Goal: Task Accomplishment & Management: Use online tool/utility

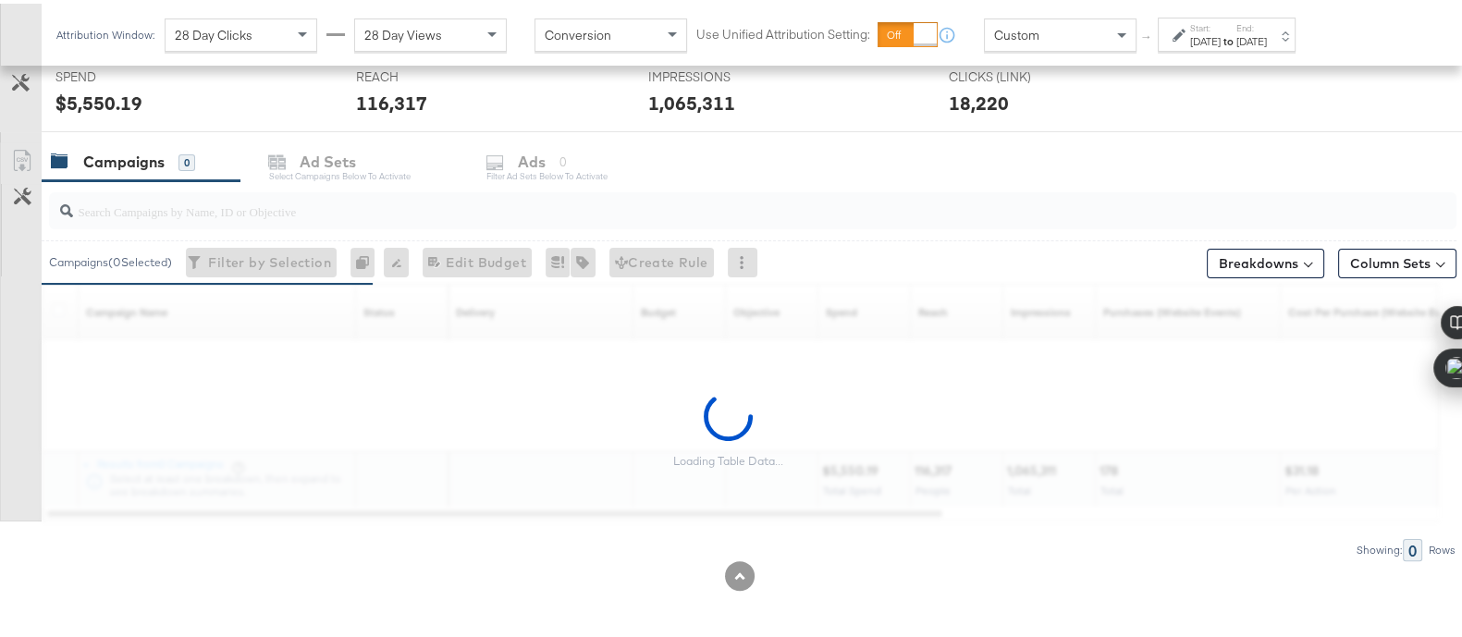
scroll to position [709, 0]
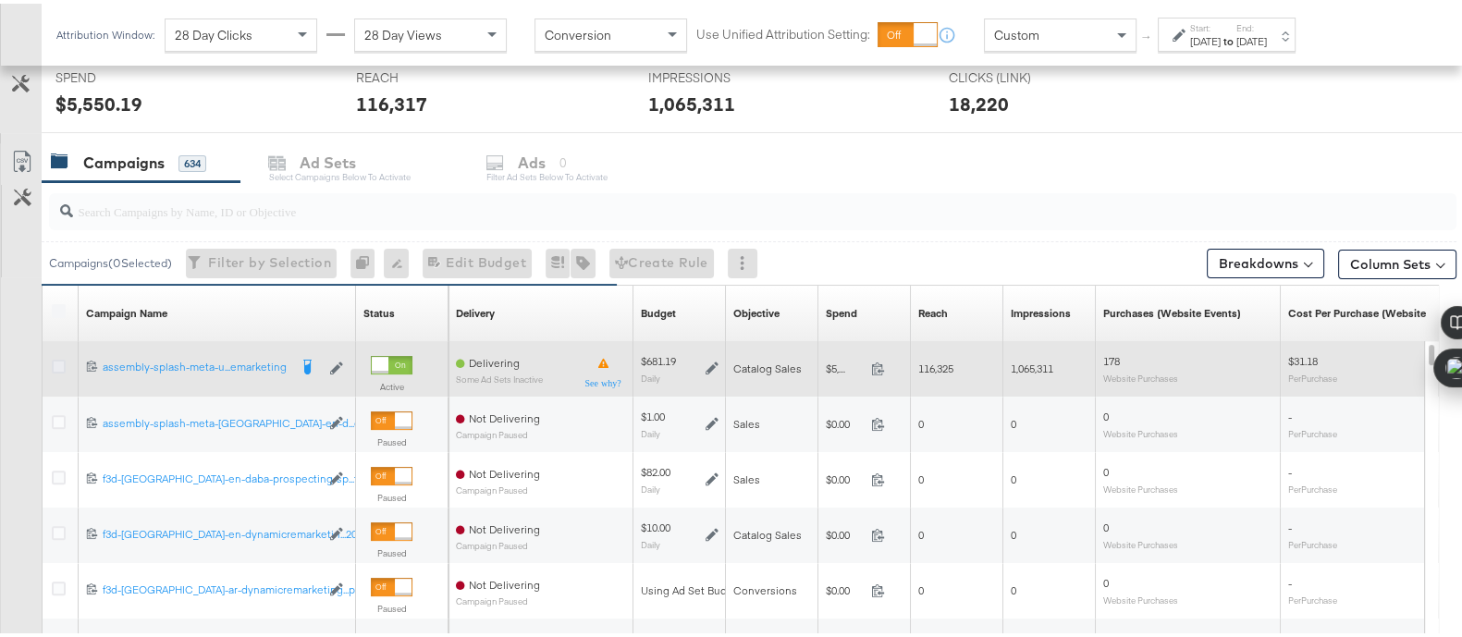
click at [55, 360] on icon at bounding box center [59, 363] width 14 height 14
click at [0, 0] on input "checkbox" at bounding box center [0, 0] width 0 height 0
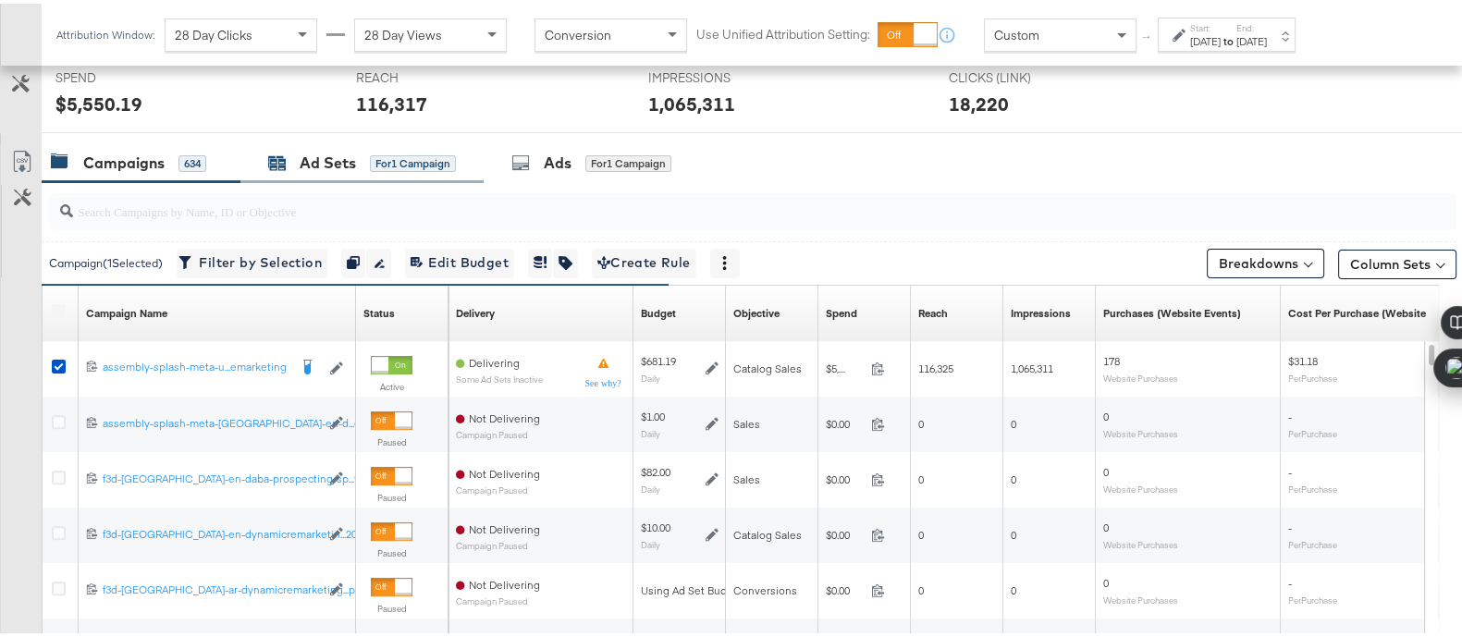
click at [356, 155] on div "Ad Sets for 1 Campaign" at bounding box center [362, 159] width 188 height 21
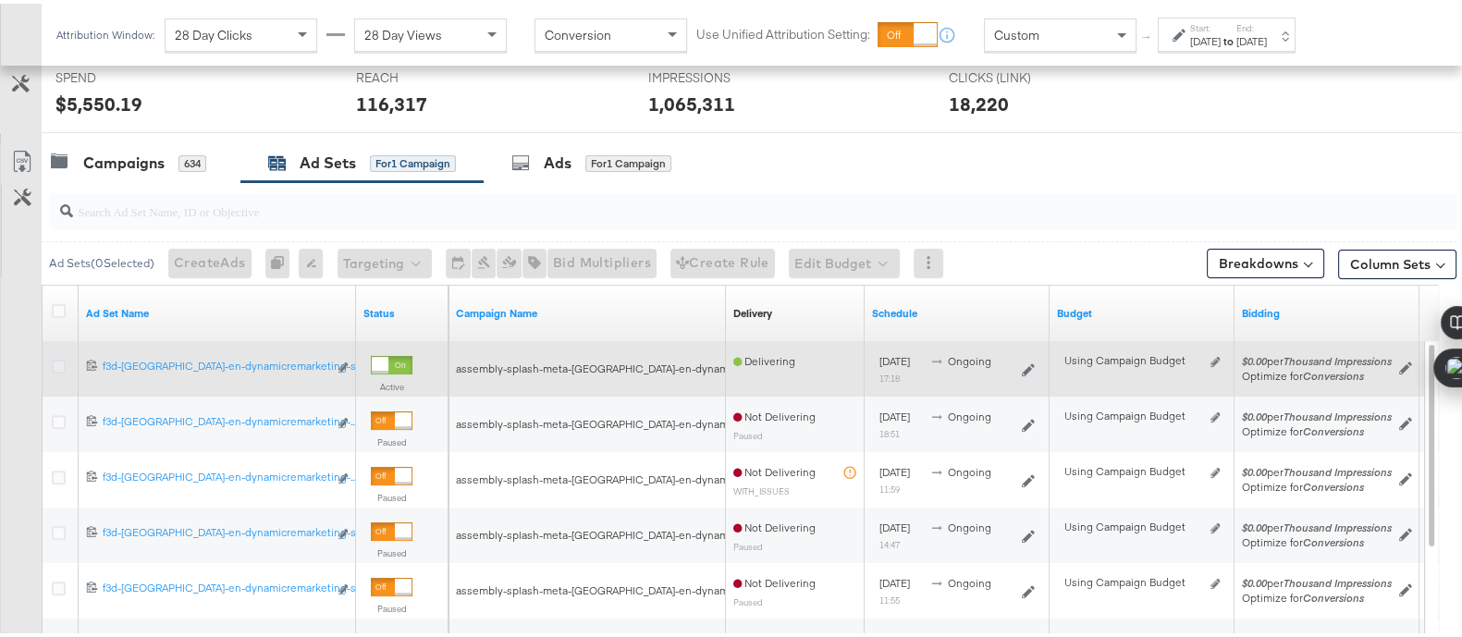
click at [58, 364] on icon at bounding box center [59, 363] width 14 height 14
click at [0, 0] on input "checkbox" at bounding box center [0, 0] width 0 height 0
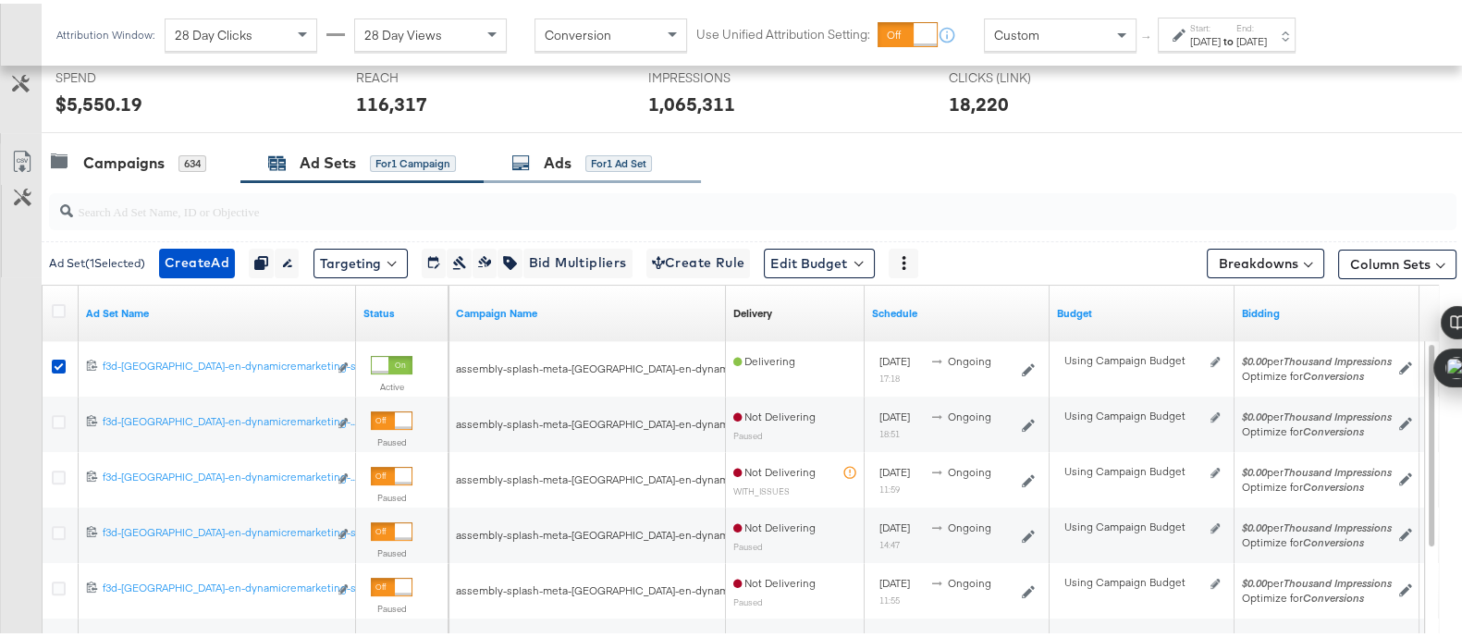
click at [564, 171] on div "Ads for 1 Ad Set" at bounding box center [592, 160] width 217 height 40
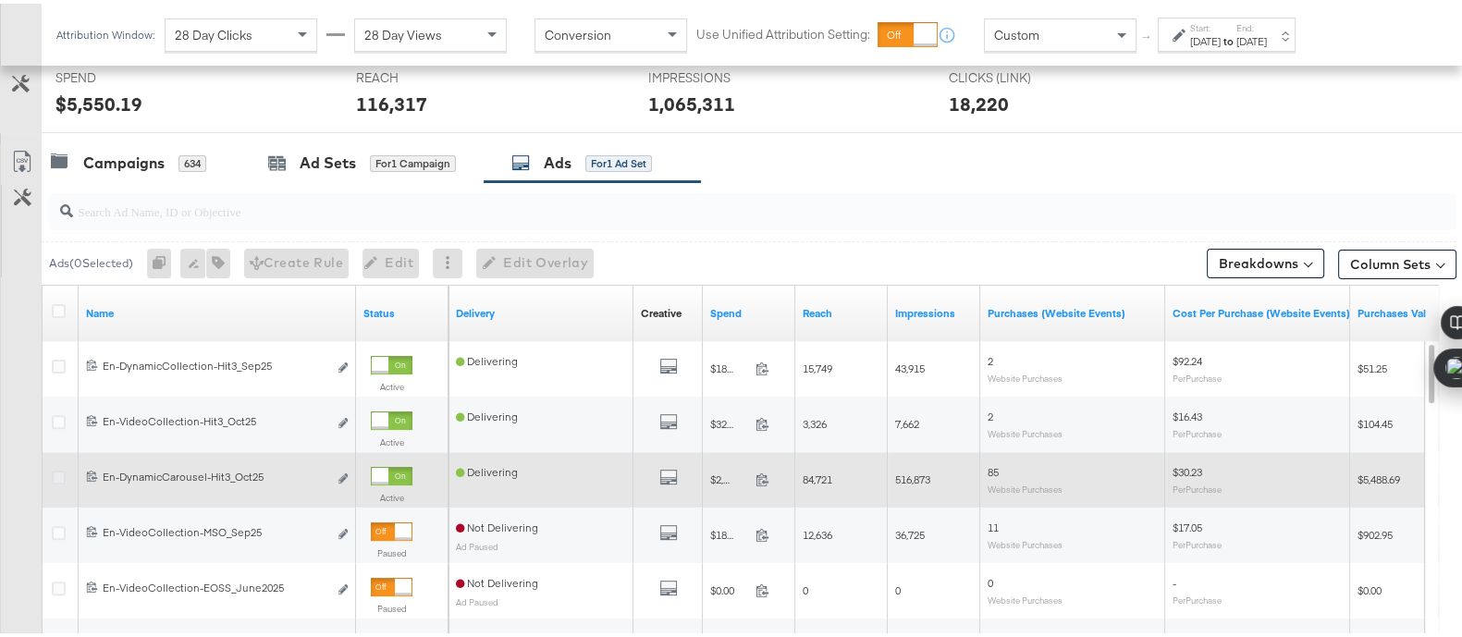
click at [58, 474] on icon at bounding box center [59, 474] width 14 height 14
click at [0, 0] on input "checkbox" at bounding box center [0, 0] width 0 height 0
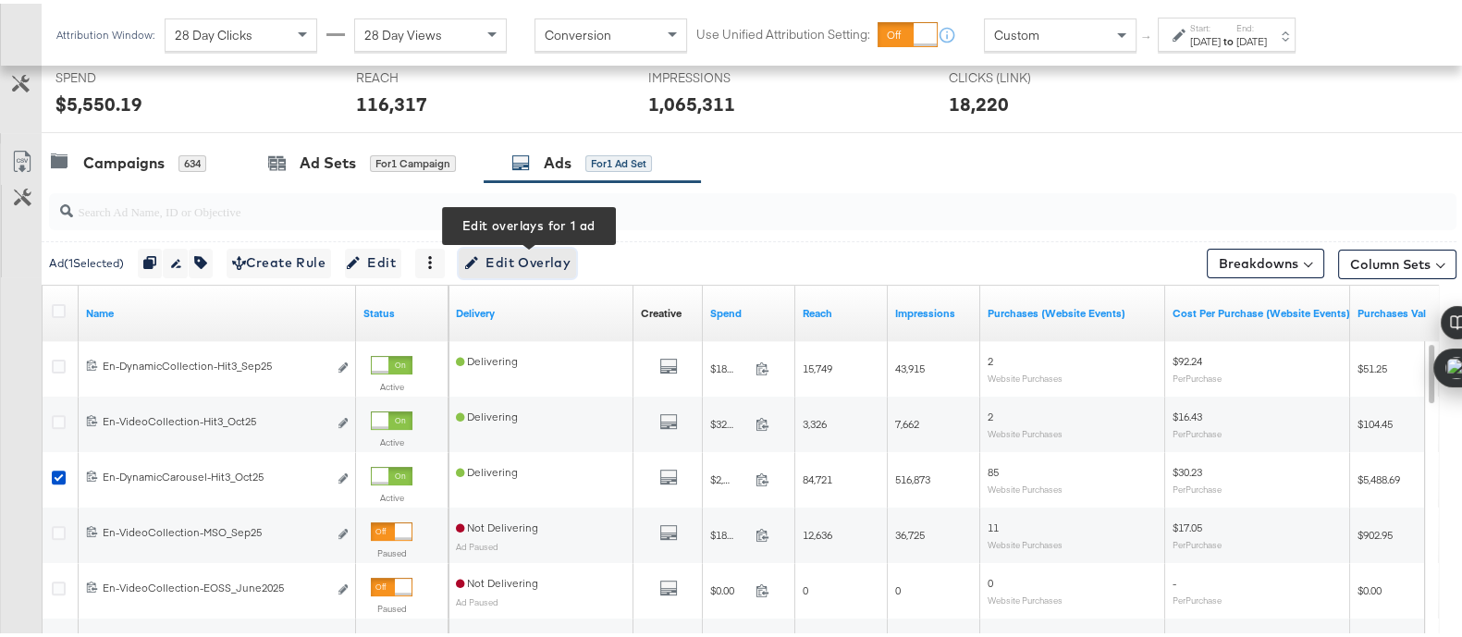
click at [523, 263] on span "Edit Overlay Edit overlays for 1 ad" at bounding box center [517, 259] width 106 height 23
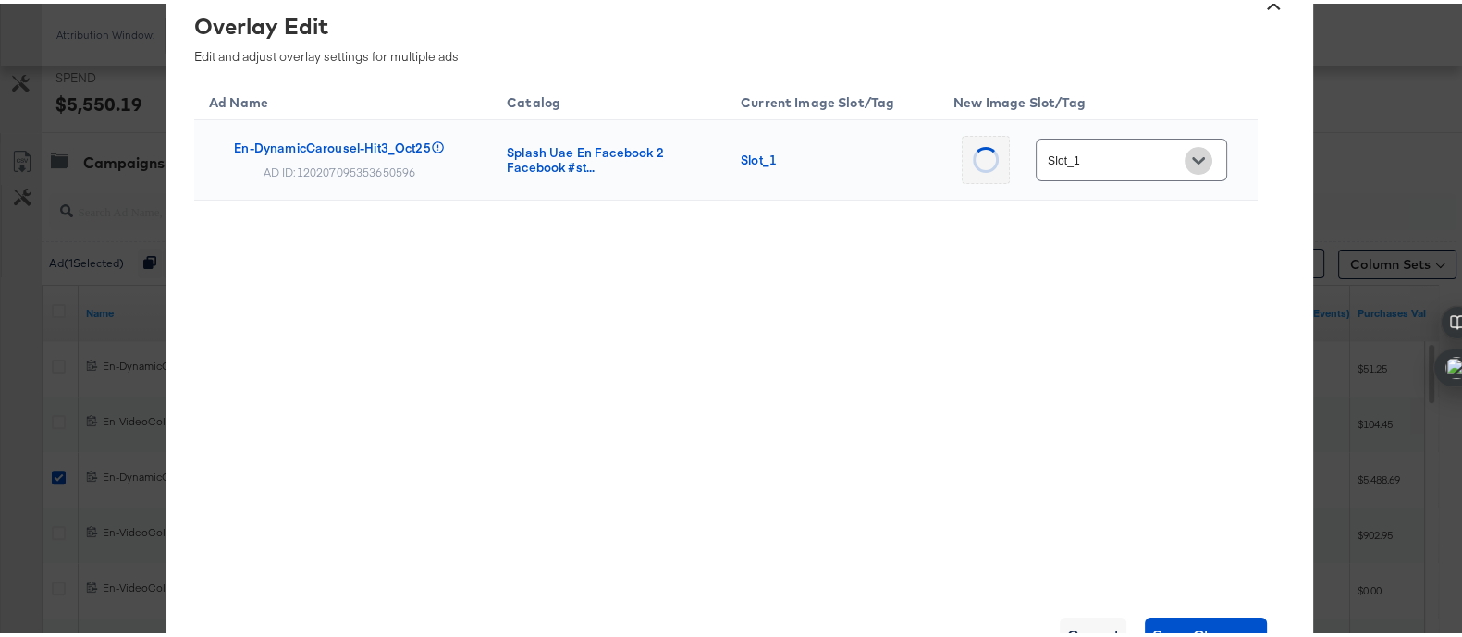
click at [1185, 168] on button "Open" at bounding box center [1199, 157] width 28 height 28
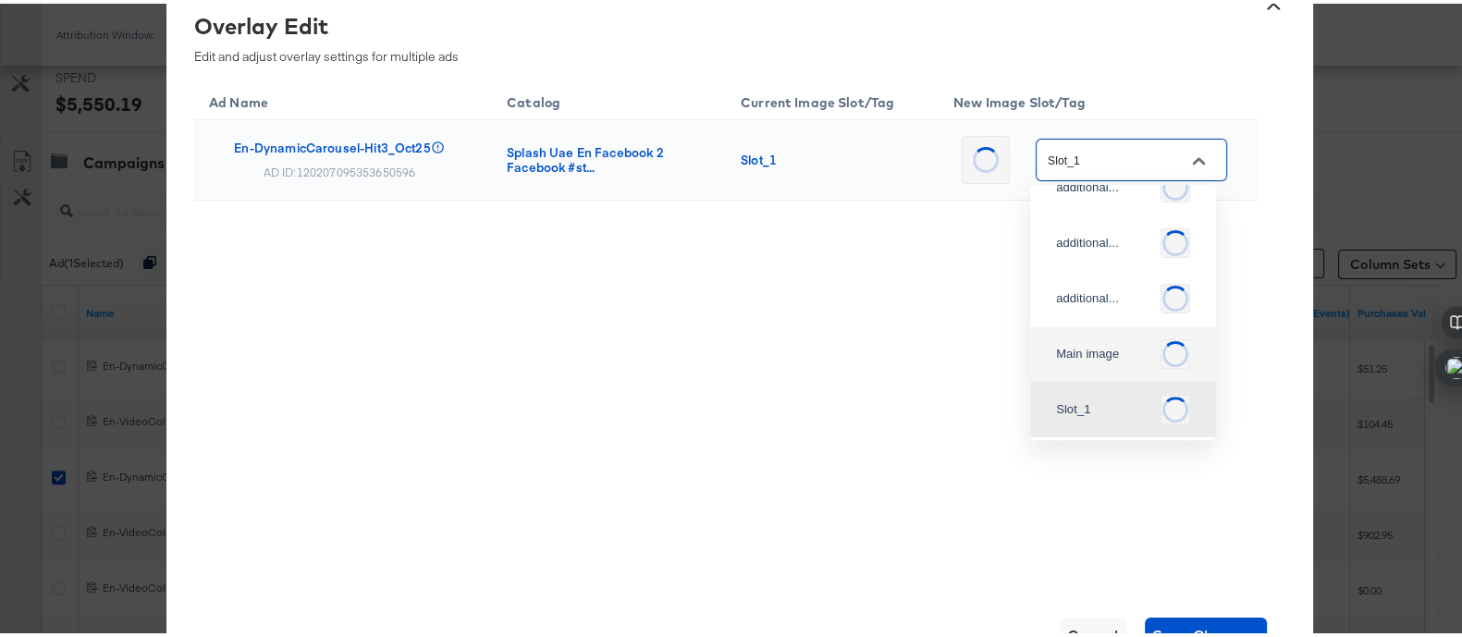
scroll to position [143, 0]
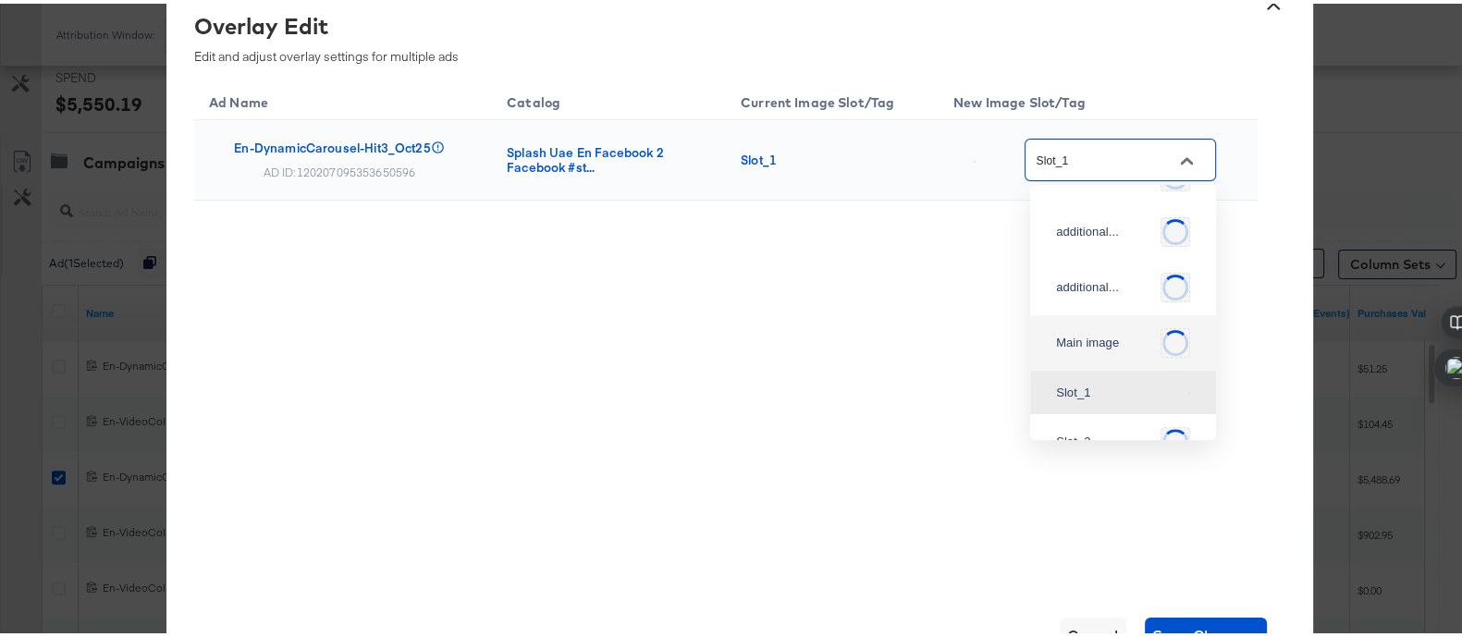
click at [1105, 337] on div "Main image" at bounding box center [1123, 339] width 156 height 44
type input "Main image"
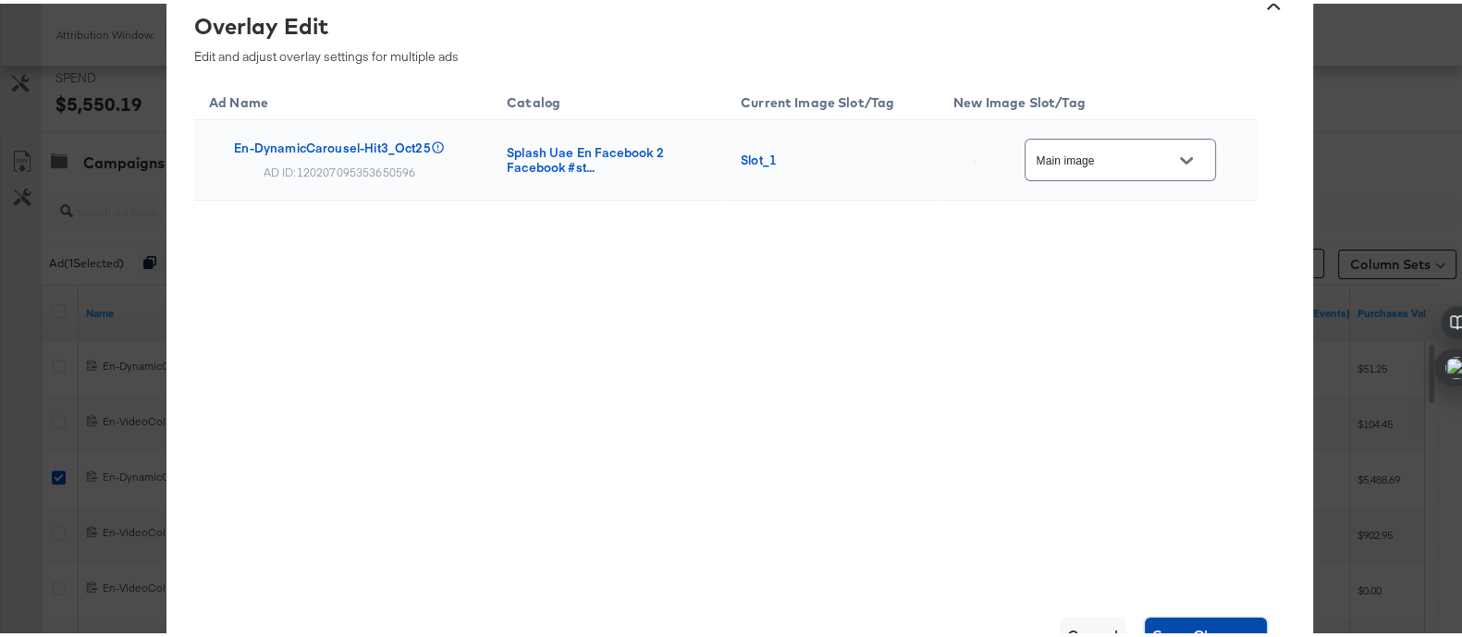
click at [1227, 616] on button "Save Changes" at bounding box center [1206, 632] width 123 height 37
